Goal: Ask a question

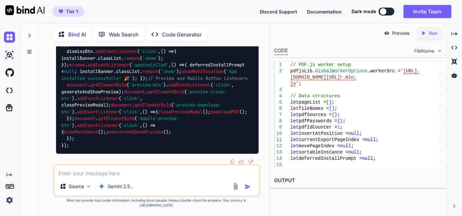
scroll to position [33970, 0]
click at [122, 177] on textarea at bounding box center [156, 171] width 205 height 12
click at [11, 35] on img at bounding box center [9, 37] width 11 height 11
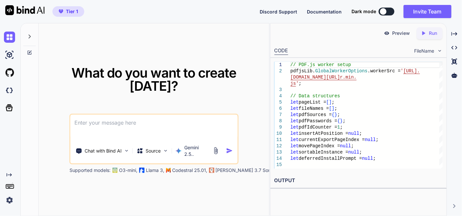
click at [123, 115] on textarea at bounding box center [154, 127] width 167 height 24
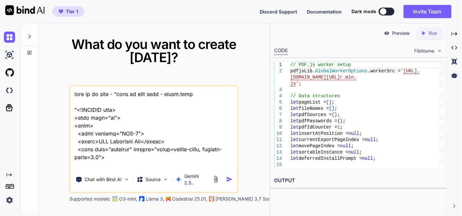
scroll to position [18589, 0]
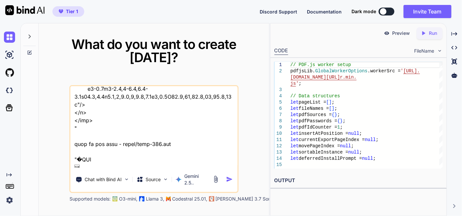
click at [127, 156] on textarea at bounding box center [154, 126] width 167 height 81
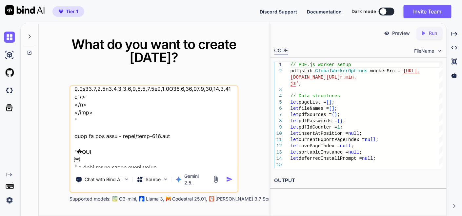
click at [169, 157] on textarea at bounding box center [154, 126] width 167 height 81
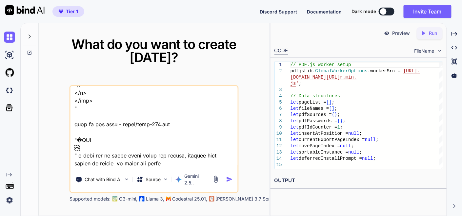
type textarea "this is my tool - "here is html code - index.html "<!DOCTYPE html> <html lang="…"
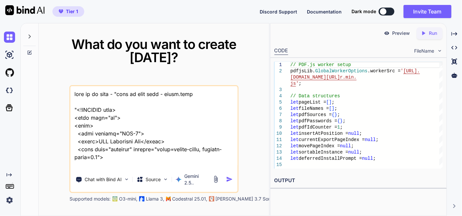
scroll to position [18596, 0]
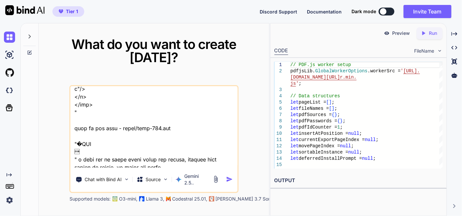
click at [122, 155] on textarea at bounding box center [154, 126] width 167 height 81
type textarea "this is my tool - "here is html code - index.html "<!DOCTYPE html> <html lang="…"
type textarea "x"
type textarea "this is my tool - "here is html code - index.html "<!DOCTYPE html> <html lang="…"
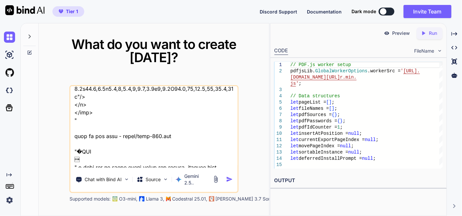
type textarea "x"
type textarea "this is my tool - "here is html code - index.html "<!DOCTYPE html> <html lang="…"
type textarea "x"
click at [162, 155] on textarea at bounding box center [154, 126] width 167 height 81
click at [136, 157] on textarea at bounding box center [154, 126] width 167 height 81
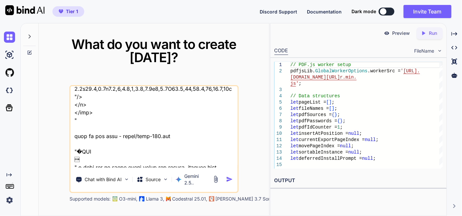
type textarea "this is my tool - "here is html code - index.html "<!DOCTYPE html> <html lang="…"
type textarea "x"
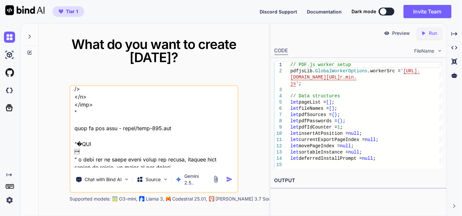
type textarea "this is my tool - "here is html code - index.html "<!DOCTYPE html> <html lang="…"
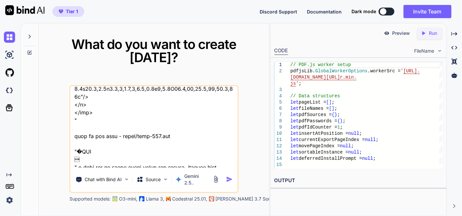
type textarea "x"
type textarea "this is my tool - "here is html code - index.html "<!DOCTYPE html> <html lang="…"
type textarea "x"
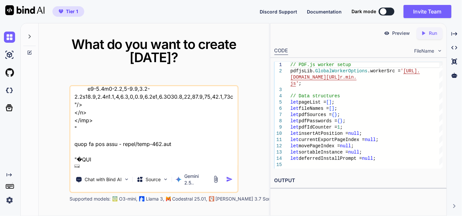
type textarea "this is my tool - "here is html code - index.html "<!DOCTYPE html> <html lang="…"
type textarea "x"
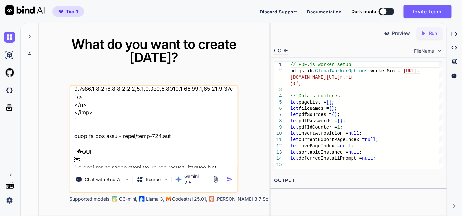
type textarea "this is my tool - "here is html code - index.html "<!DOCTYPE html> <html lang="…"
type textarea "x"
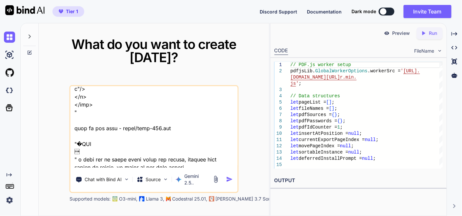
type textarea "this is my tool - "here is html code - index.html "<!DOCTYPE html> <html lang="…"
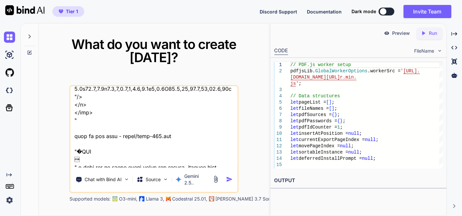
type textarea "x"
type textarea "this is my tool - "here is html code - index.html "<!DOCTYPE html> <html lang="…"
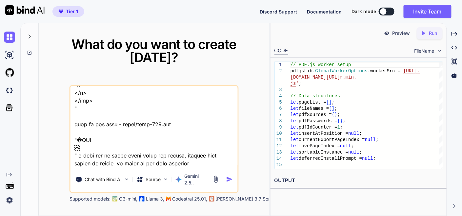
type textarea "x"
type textarea "this is my tool - "here is html code - index.html "<!DOCTYPE html> <html lang="…"
type textarea "x"
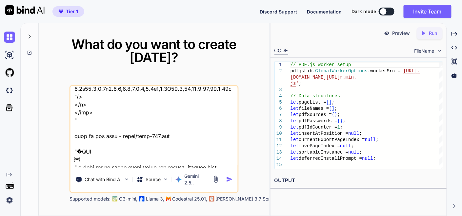
type textarea "this is my tool - "here is html code - index.html "<!DOCTYPE html> <html lang="…"
type textarea "x"
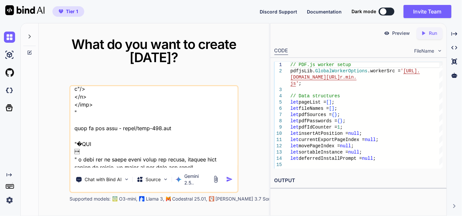
type textarea "this is my tool - "here is html code - index.html "<!DOCTYPE html> <html lang="…"
type textarea "x"
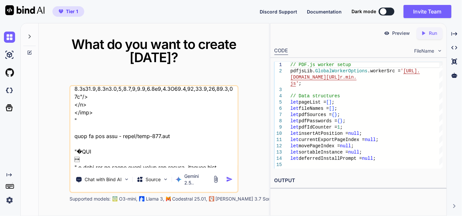
type textarea "this is my tool - "here is html code - index.html "<!DOCTYPE html> <html lang="…"
type textarea "x"
type textarea "this is my tool - "here is html code - index.html "<!DOCTYPE html> <html lang="…"
type textarea "x"
type textarea "this is my tool - "here is html code - index.html "<!DOCTYPE html> <html lang="…"
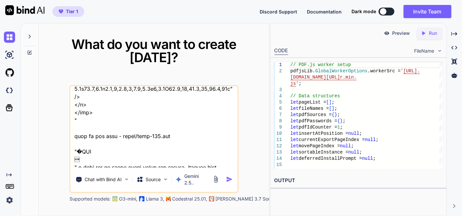
type textarea "x"
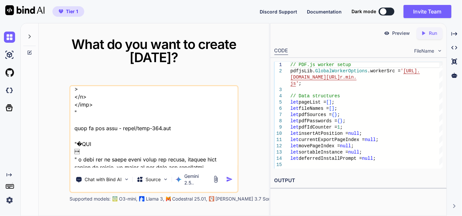
type textarea "this is my tool - "here is html code - index.html "<!DOCTYPE html> <html lang="…"
type textarea "x"
type textarea "this is my tool - "here is html code - index.html "<!DOCTYPE html> <html lang="…"
type textarea "x"
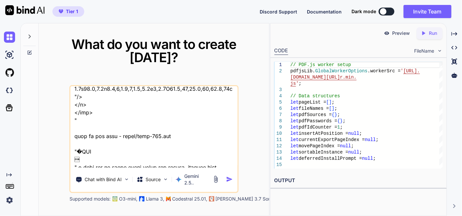
scroll to position [18597, 0]
drag, startPoint x: 193, startPoint y: 159, endPoint x: 174, endPoint y: 160, distance: 19.4
click at [174, 160] on textarea at bounding box center [154, 126] width 167 height 81
type textarea "this is my tool - "here is html code - index.html "<!DOCTYPE html> <html lang="…"
type textarea "x"
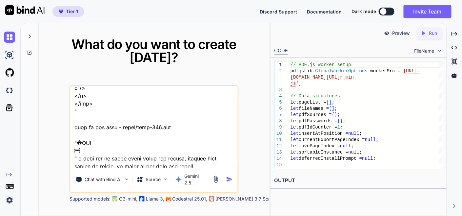
click at [162, 156] on textarea at bounding box center [154, 126] width 167 height 81
type textarea "this is my tool - "here is html code - index.html "<!DOCTYPE html> <html lang="…"
type textarea "x"
type textarea "this is my tool - "here is html code - index.html "<!DOCTYPE html> <html lang="…"
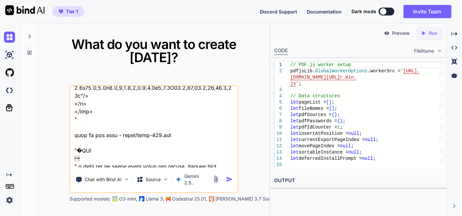
type textarea "x"
click at [189, 155] on textarea at bounding box center [154, 126] width 167 height 81
type textarea "this is my tool - "here is html code - index.html "<!DOCTYPE html> <html lang="…"
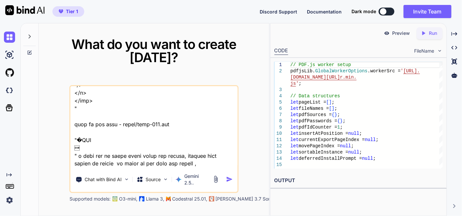
type textarea "x"
type textarea "this is my tool - "here is html code - index.html "<!DOCTYPE html> <html lang="…"
type textarea "x"
type textarea "this is my tool - "here is html code - index.html "<!DOCTYPE html> <html lang="…"
type textarea "x"
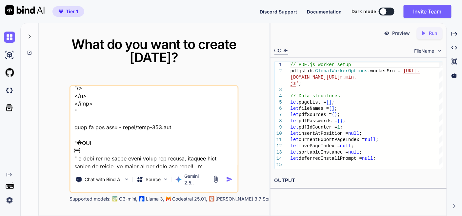
type textarea "this is my tool - "here is html code - index.html "<!DOCTYPE html> <html lang="…"
type textarea "x"
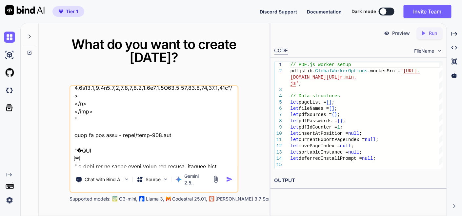
type textarea "this is my tool - "here is html code - index.html "<!DOCTYPE html> <html lang="…"
type textarea "x"
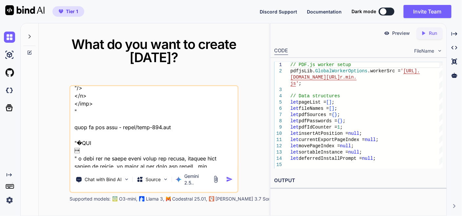
type textarea "this is my tool - "here is html code - index.html "<!DOCTYPE html> <html lang="…"
type textarea "x"
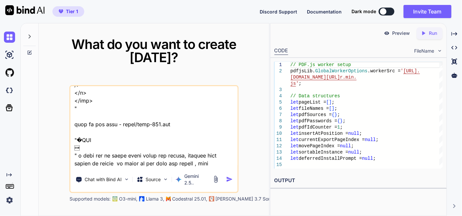
type textarea "this is my tool - "here is html code - index.html "<!DOCTYPE html> <html lang="…"
type textarea "x"
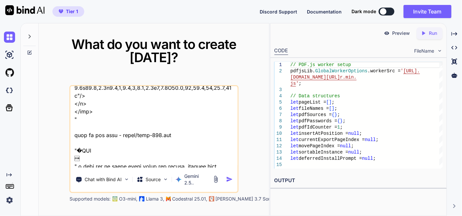
type textarea "this is my tool - "here is html code - index.html "<!DOCTYPE html> <html lang="…"
type textarea "x"
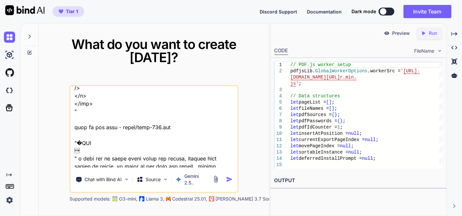
type textarea "this is my tool - "here is html code - index.html "<!DOCTYPE html> <html lang="…"
type textarea "x"
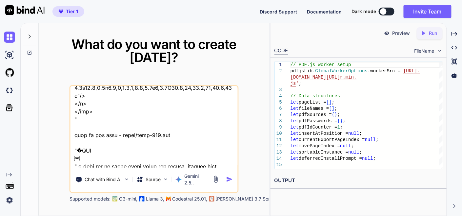
type textarea "this is my tool - "here is html code - index.html "<!DOCTYPE html> <html lang="…"
type textarea "x"
type textarea "this is my tool - "here is html code - index.html "<!DOCTYPE html> <html lang="…"
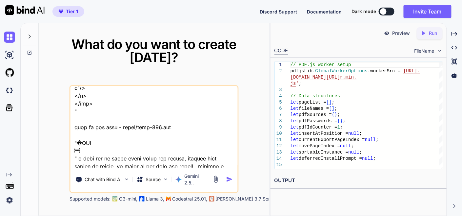
type textarea "x"
type textarea "this is my tool - "here is html code - index.html "<!DOCTYPE html> <html lang="…"
type textarea "x"
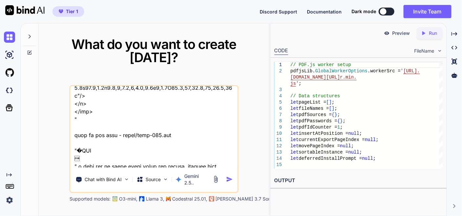
type textarea "this is my tool - "here is html code - index.html "<!DOCTYPE html> <html lang="…"
type textarea "x"
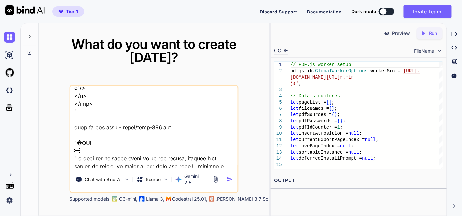
type textarea "this is my tool - "here is html code - index.html "<!DOCTYPE html> <html lang="…"
type textarea "x"
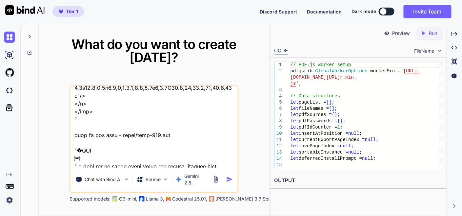
type textarea "this is my tool - "here is html code - index.html "<!DOCTYPE html> <html lang="…"
type textarea "x"
type textarea "this is my tool - "here is html code - index.html "<!DOCTYPE html> <html lang="…"
type textarea "x"
type textarea "this is my tool - "here is html code - index.html "<!DOCTYPE html> <html lang="…"
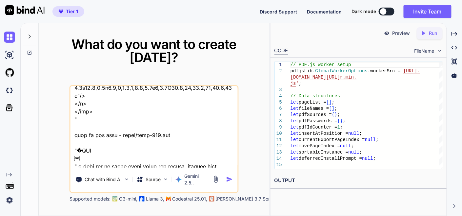
type textarea "x"
type textarea "this is my tool - "here is html code - index.html "<!DOCTYPE html> <html lang="…"
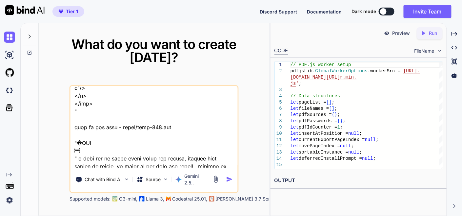
type textarea "x"
type textarea "this is my tool - "here is html code - index.html "<!DOCTYPE html> <html lang="…"
type textarea "x"
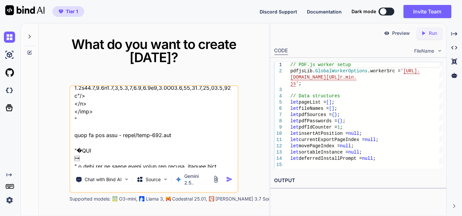
type textarea "this is my tool - "here is html code - index.html "<!DOCTYPE html> <html lang="…"
type textarea "x"
type textarea "this is my tool - "here is html code - index.html "<!DOCTYPE html> <html lang="…"
type textarea "x"
type textarea "this is my tool - "here is html code - index.html "<!DOCTYPE html> <html lang="…"
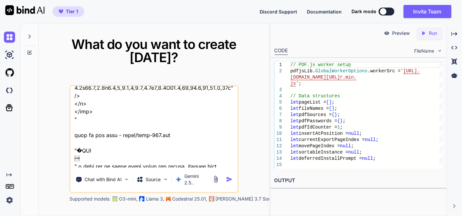
type textarea "x"
type textarea "this is my tool - "here is html code - index.html "<!DOCTYPE html> <html lang="…"
type textarea "x"
type textarea "this is my tool - "here is html code - index.html "<!DOCTYPE html> <html lang="…"
type textarea "x"
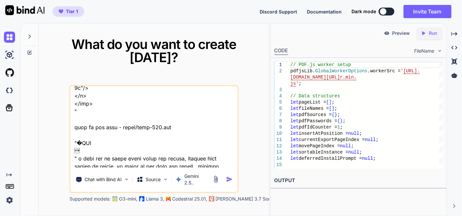
type textarea "this is my tool - "here is html code - index.html "<!DOCTYPE html> <html lang="…"
type textarea "x"
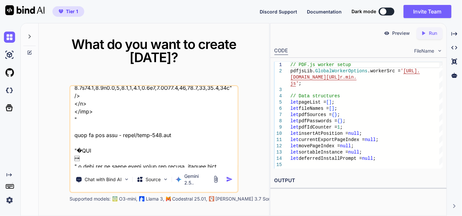
type textarea "this is my tool - "here is html code - index.html "<!DOCTYPE html> <html lang="…"
type textarea "x"
type textarea "this is my tool - "here is html code - index.html "<!DOCTYPE html> <html lang="…"
type textarea "x"
type textarea "this is my tool - "here is html code - index.html "<!DOCTYPE html> <html lang="…"
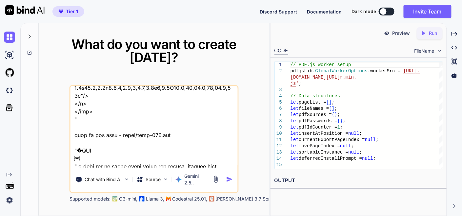
type textarea "x"
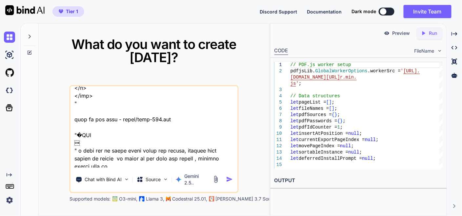
type textarea "this is my tool - "here is html code - index.html "<!DOCTYPE html> <html lang="…"
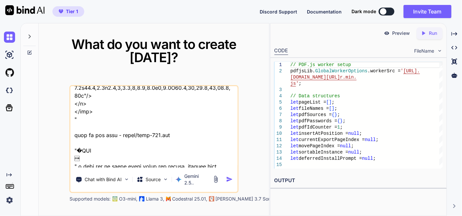
type textarea "x"
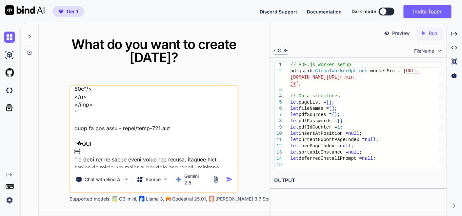
type textarea "this is my tool - "here is html code - index.html "<!DOCTYPE html> <html lang="…"
type textarea "x"
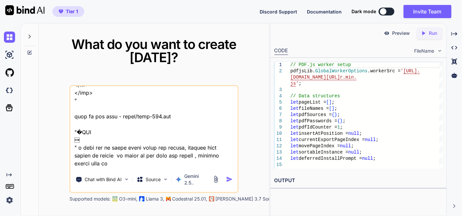
scroll to position [18597, 0]
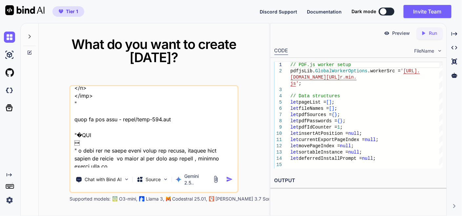
type textarea "this is my tool - "here is html code - index.html "<!DOCTYPE html> <html lang="…"
type textarea "x"
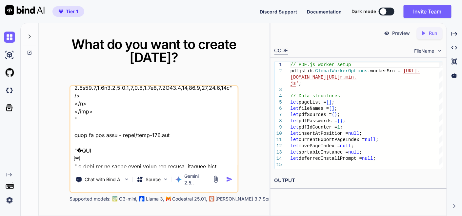
type textarea "this is my tool - "here is html code - index.html "<!DOCTYPE html> <html lang="…"
type textarea "x"
type textarea "this is my tool - "here is html code - index.html "<!DOCTYPE html> <html lang="…"
type textarea "x"
type textarea "this is my tool - "here is html code - index.html "<!DOCTYPE html> <html lang="…"
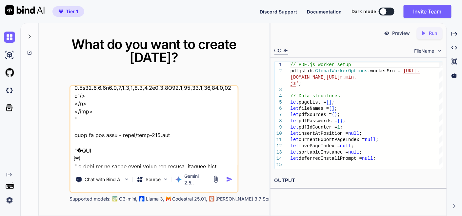
type textarea "x"
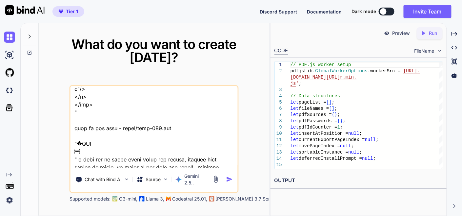
type textarea "this is my tool - "here is html code - index.html "<!DOCTYPE html> <html lang="…"
type textarea "x"
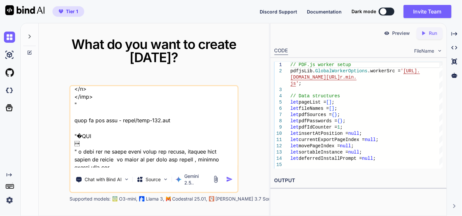
type textarea "this is my tool - "here is html code - index.html "<!DOCTYPE html> <html lang="…"
type textarea "x"
type textarea "this is my tool - "here is html code - index.html "<!DOCTYPE html> <html lang="…"
type textarea "x"
type textarea "this is my tool - "here is html code - index.html "<!DOCTYPE html> <html lang="…"
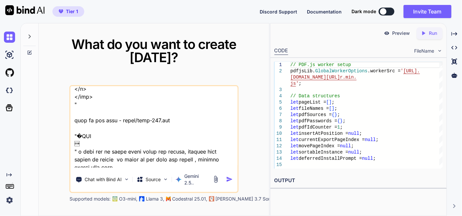
type textarea "x"
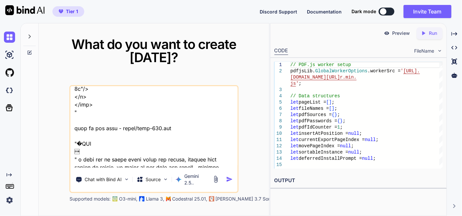
type textarea "this is my tool - "here is html code - index.html "<!DOCTYPE html> <html lang="…"
type textarea "x"
type textarea "this is my tool - "here is html code - index.html "<!DOCTYPE html> <html lang="…"
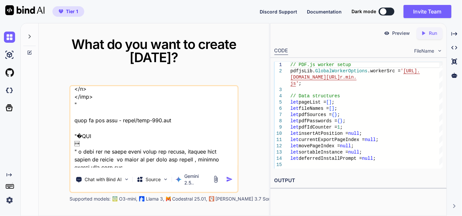
type textarea "x"
type textarea "this is my tool - "here is html code - index.html "<!DOCTYPE html> <html lang="…"
type textarea "x"
type textarea "this is my tool - "here is html code - index.html "<!DOCTYPE html> <html lang="…"
type textarea "x"
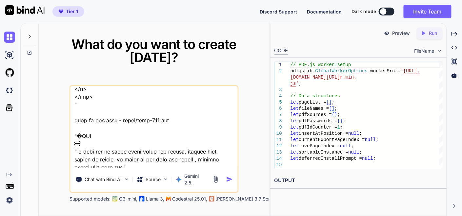
type textarea "this is my tool - "here is html code - index.html "<!DOCTYPE html> <html lang="…"
type textarea "x"
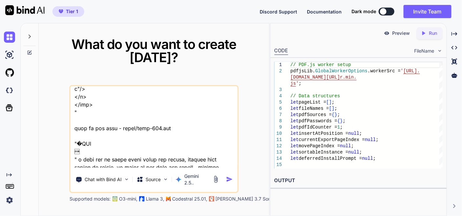
type textarea "this is my tool - "here is html code - index.html "<!DOCTYPE html> <html lang="…"
type textarea "x"
type textarea "this is my tool - "here is html code - index.html "<!DOCTYPE html> <html lang="…"
type textarea "x"
type textarea "this is my tool - "here is html code - index.html "<!DOCTYPE html> <html lang="…"
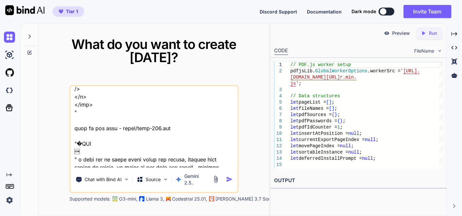
type textarea "x"
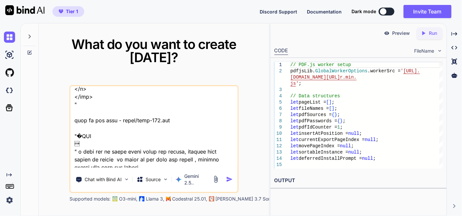
type textarea "this is my tool - "here is html code - index.html "<!DOCTYPE html> <html lang="…"
type textarea "x"
type textarea "this is my tool - "here is html code - index.html "<!DOCTYPE html> <html lang="…"
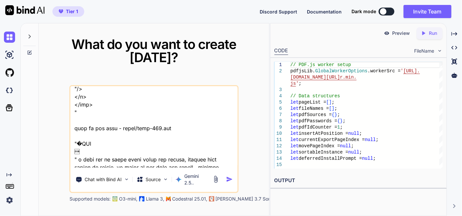
type textarea "x"
type textarea "this is my tool - "here is html code - index.html "<!DOCTYPE html> <html lang="…"
type textarea "x"
type textarea "this is my tool - "here is html code - index.html "<!DOCTYPE html> <html lang="…"
type textarea "x"
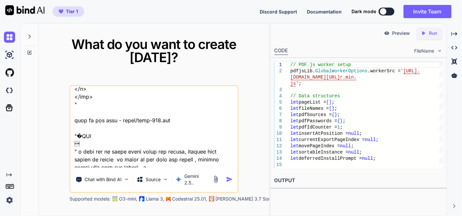
type textarea "this is my tool - "here is html code - index.html "<!DOCTYPE html> <html lang="…"
type textarea "x"
type textarea "this is my tool - "here is html code - index.html "<!DOCTYPE html> <html lang="…"
type textarea "x"
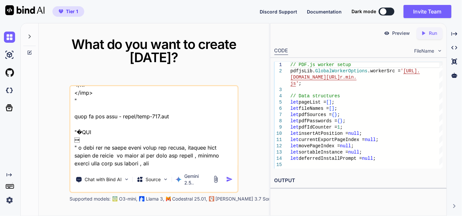
type textarea "this is my tool - "here is html code - index.html "<!DOCTYPE html> <html lang="…"
type textarea "x"
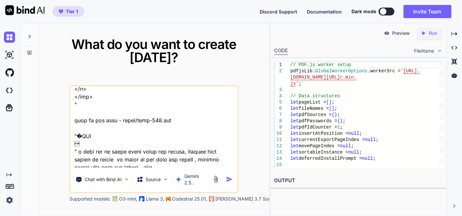
type textarea "this is my tool - "here is html code - index.html "<!DOCTYPE html> <html lang="…"
type textarea "x"
type textarea "this is my tool - "here is html code - index.html "<!DOCTYPE html> <html lang="…"
type textarea "x"
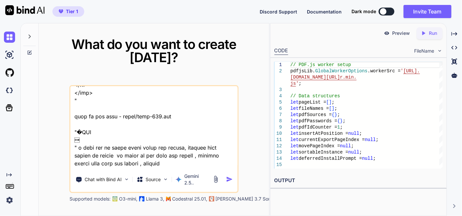
type textarea "this is my tool - "here is html code - index.html "<!DOCTYPE html> <html lang="…"
type textarea "x"
type textarea "this is my tool - "here is html code - index.html "<!DOCTYPE html> <html lang="…"
type textarea "x"
type textarea "this is my tool - "here is html code - index.html "<!DOCTYPE html> <html lang="…"
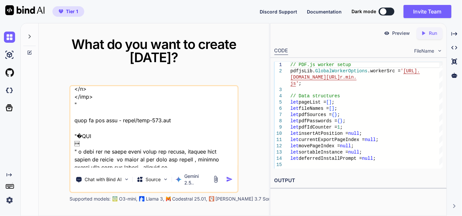
type textarea "x"
type textarea "this is my tool - "here is html code - index.html "<!DOCTYPE html> <html lang="…"
type textarea "x"
type textarea "this is my tool - "here is html code - index.html "<!DOCTYPE html> <html lang="…"
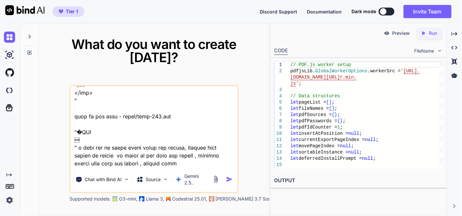
type textarea "x"
type textarea "this is my tool - "here is html code - index.html "<!DOCTYPE html> <html lang="…"
type textarea "x"
type textarea "this is my tool - "here is html code - index.html "<!DOCTYPE html> <html lang="…"
type textarea "x"
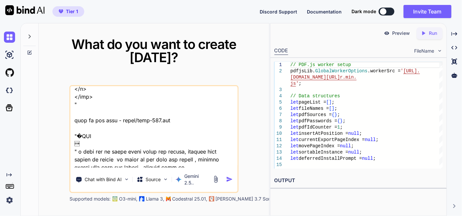
type textarea "this is my tool - "here is html code - index.html "<!DOCTYPE html> <html lang="…"
type textarea "x"
type textarea "this is my tool - "here is html code - index.html "<!DOCTYPE html> <html lang="…"
type textarea "x"
type textarea "this is my tool - "here is html code - index.html "<!DOCTYPE html> <html lang="…"
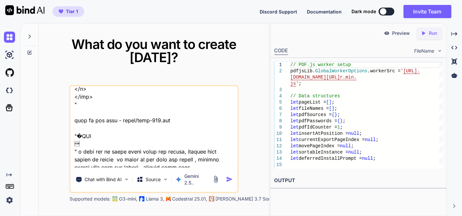
type textarea "x"
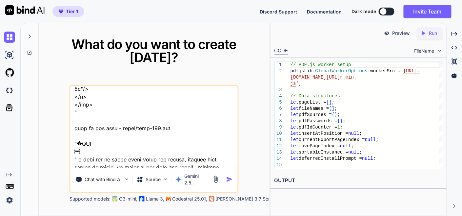
type textarea "this is my tool - "here is html code - index.html "<!DOCTYPE html> <html lang="…"
type textarea "x"
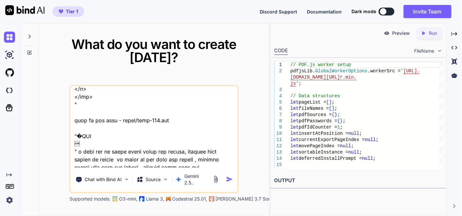
type textarea "this is my tool - "here is html code - index.html "<!DOCTYPE html> <html lang="…"
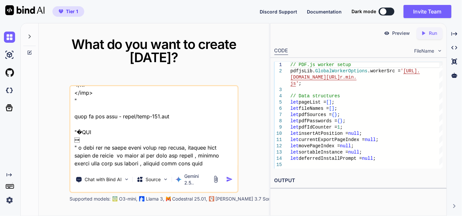
type textarea "x"
type textarea "this is my tool - "here is html code - index.html "<!DOCTYPE html> <html lang="…"
type textarea "x"
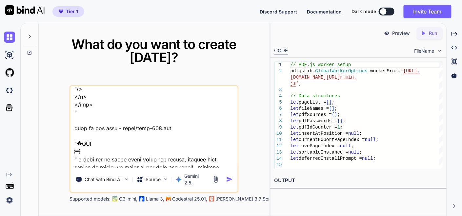
type textarea "this is my tool - "here is html code - index.html "<!DOCTYPE html> <html lang="…"
type textarea "x"
type textarea "this is my tool - "here is html code - index.html "<!DOCTYPE html> <html lang="…"
type textarea "x"
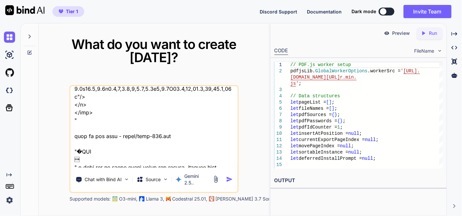
type textarea "this is my tool - "here is html code - index.html "<!DOCTYPE html> <html lang="…"
type textarea "x"
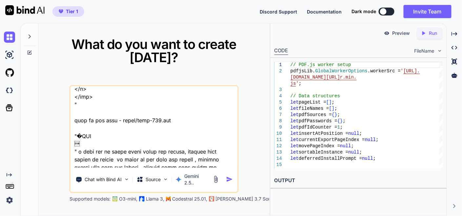
type textarea "this is my tool - "here is html code - index.html "<!DOCTYPE html> <html lang="…"
type textarea "x"
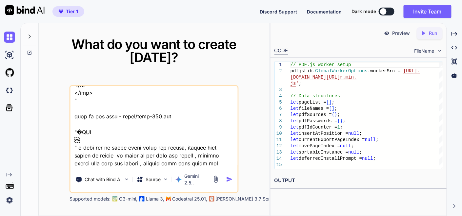
type textarea "this is my tool - "here is html code - index.html "<!DOCTYPE html> <html lang="…"
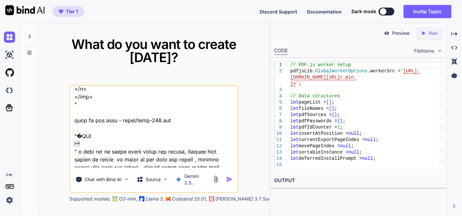
type textarea "x"
type textarea "this is my tool - "here is html code - index.html "<!DOCTYPE html> <html lang="…"
type textarea "x"
type textarea "this is my tool - "here is html code - index.html "<!DOCTYPE html> <html lang="…"
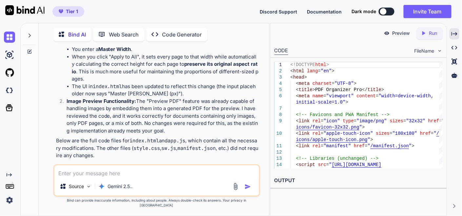
scroll to position [6386, 0]
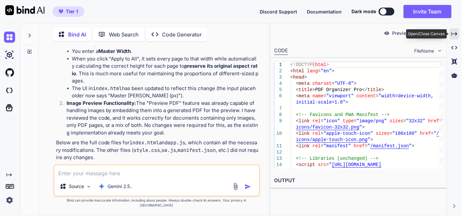
click at [455, 29] on div "Created with Pixso." at bounding box center [455, 33] width 10 height 11
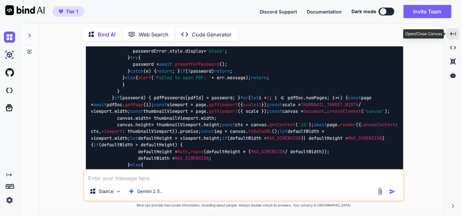
scroll to position [4090, 0]
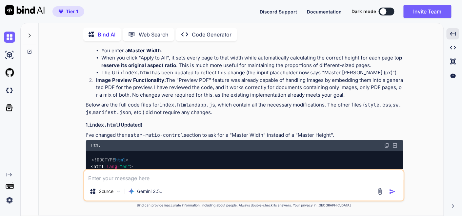
click at [388, 143] on img at bounding box center [387, 145] width 5 height 5
click at [386, 143] on img at bounding box center [387, 145] width 5 height 5
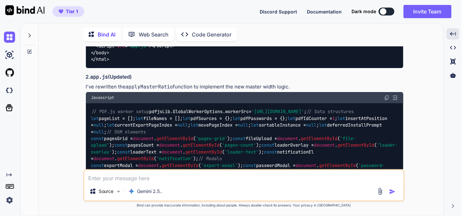
scroll to position [5841, 0]
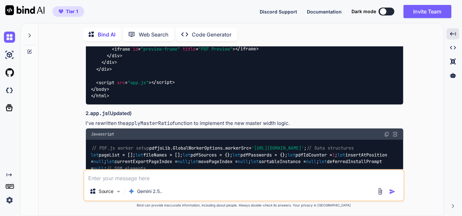
click at [384, 128] on div "Javascript" at bounding box center [245, 133] width 318 height 11
drag, startPoint x: 387, startPoint y: 101, endPoint x: 373, endPoint y: 113, distance: 18.0
click at [387, 131] on img at bounding box center [387, 133] width 5 height 5
click at [388, 131] on img at bounding box center [387, 133] width 5 height 5
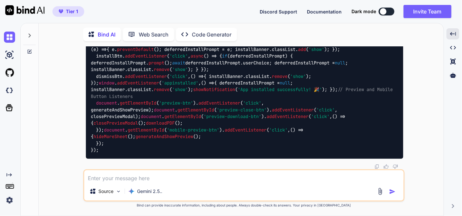
scroll to position [11011, 0]
click at [171, 180] on textarea at bounding box center [244, 176] width 320 height 12
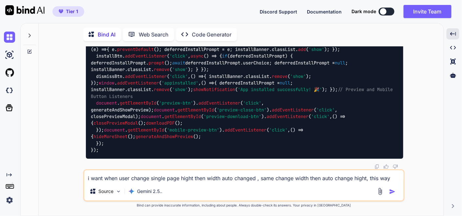
type textarea "i want when user change single page hight then width auto changed , same change…"
click at [396, 190] on img "button" at bounding box center [393, 191] width 7 height 7
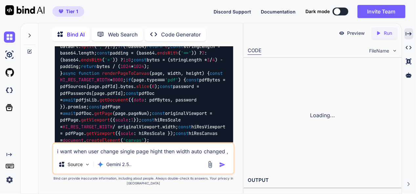
scroll to position [16206, 0]
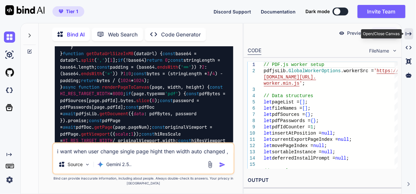
click at [408, 33] on icon "Created with Pixso." at bounding box center [409, 34] width 6 height 6
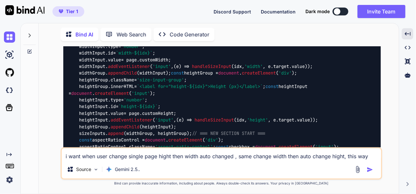
scroll to position [11259, 0]
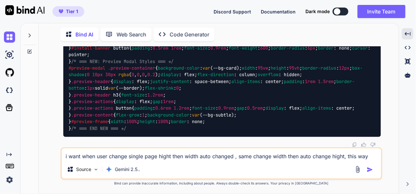
scroll to position [16675, 0]
